Goal: Task Accomplishment & Management: Use online tool/utility

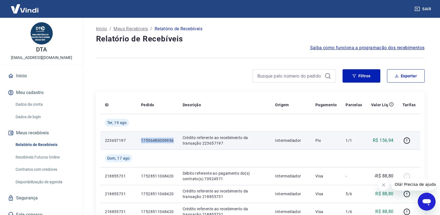
drag, startPoint x: 174, startPoint y: 140, endPoint x: 140, endPoint y: 142, distance: 34.2
click at [140, 142] on td "17556480009936" at bounding box center [158, 140] width 42 height 18
copy p "17556480009936"
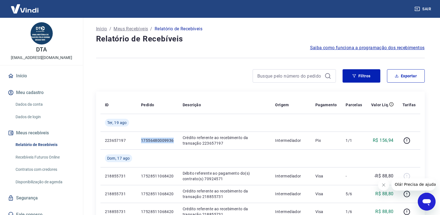
click at [49, 158] on link "Recebíveis Futuros Online" at bounding box center [44, 156] width 63 height 11
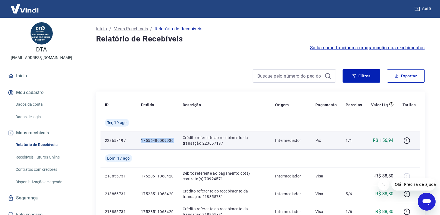
drag, startPoint x: 176, startPoint y: 141, endPoint x: 140, endPoint y: 141, distance: 36.4
click at [140, 141] on td "17556480009936" at bounding box center [158, 140] width 42 height 18
